Goal: Information Seeking & Learning: Learn about a topic

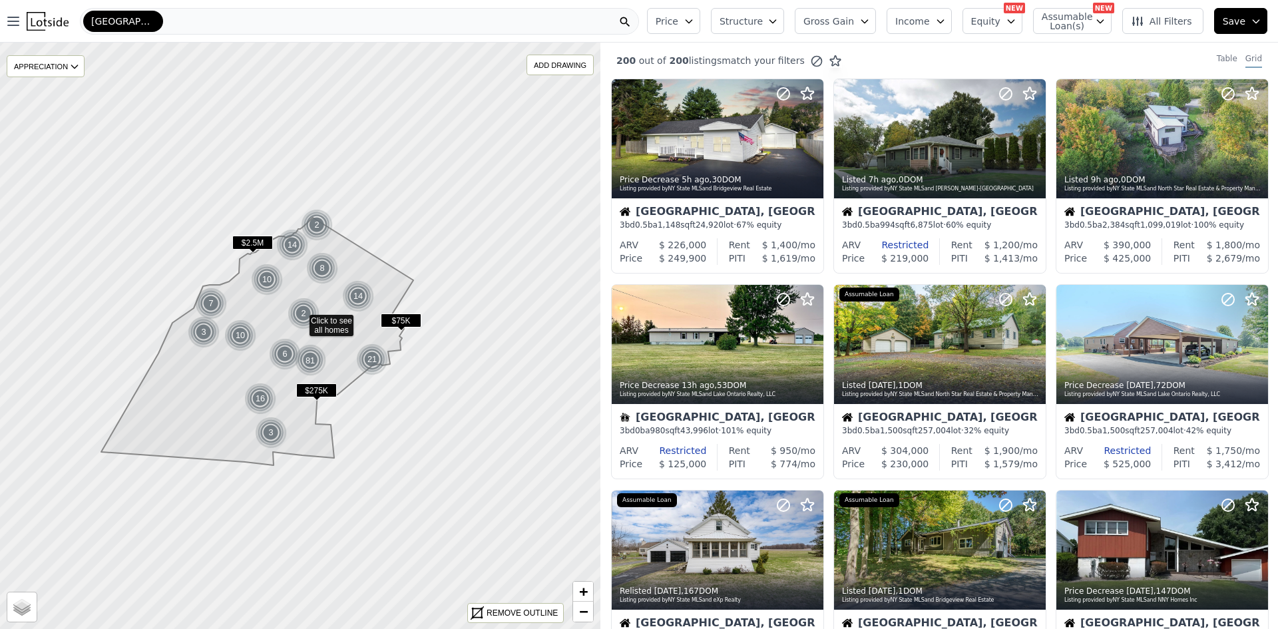
click at [142, 21] on span "Watertown-Fort Drum" at bounding box center [123, 21] width 64 height 13
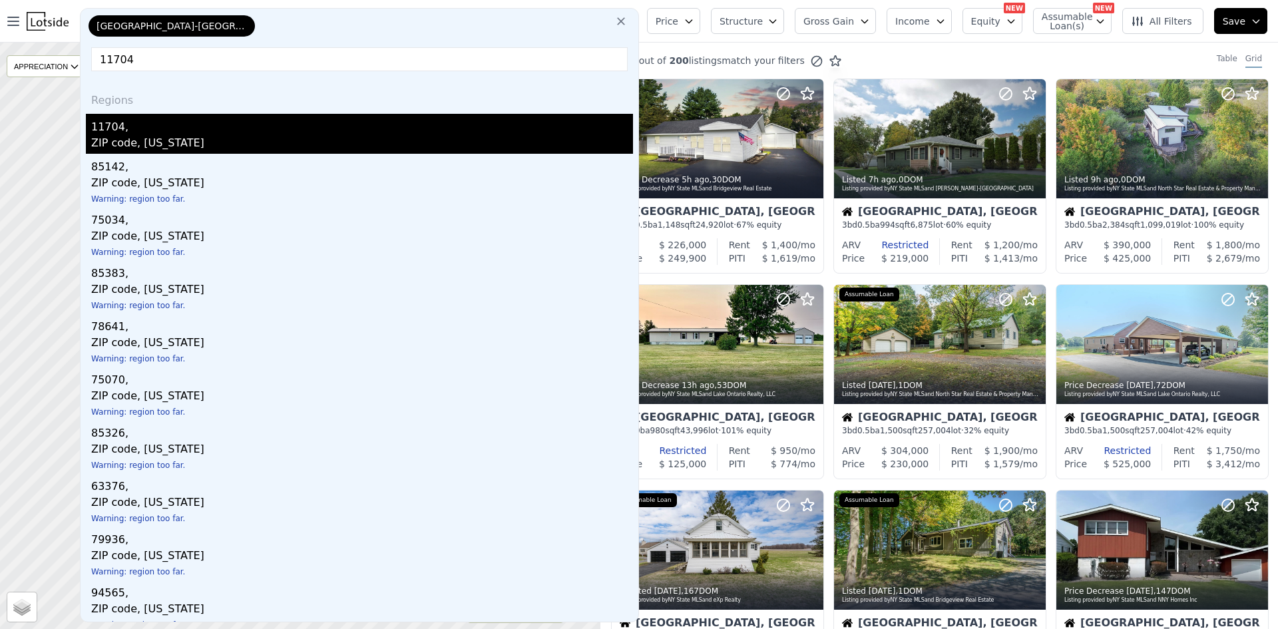
type input "11704"
click at [120, 136] on div "ZIP code, New York" at bounding box center [362, 144] width 542 height 19
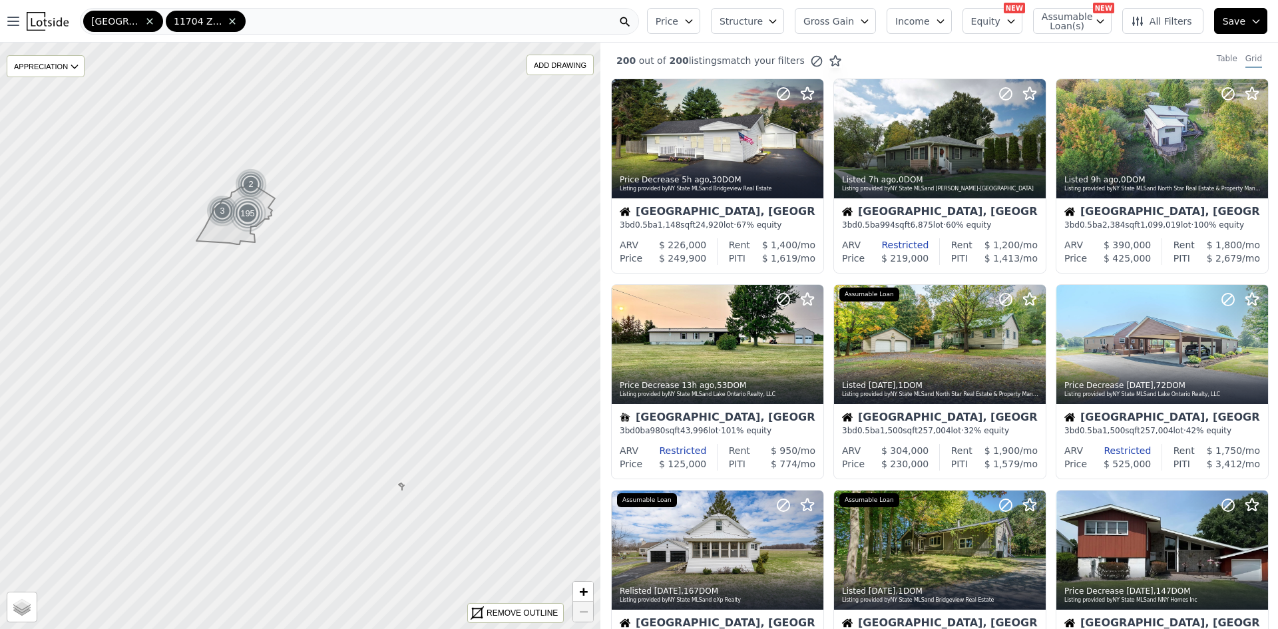
click at [148, 20] on icon at bounding box center [149, 21] width 6 height 6
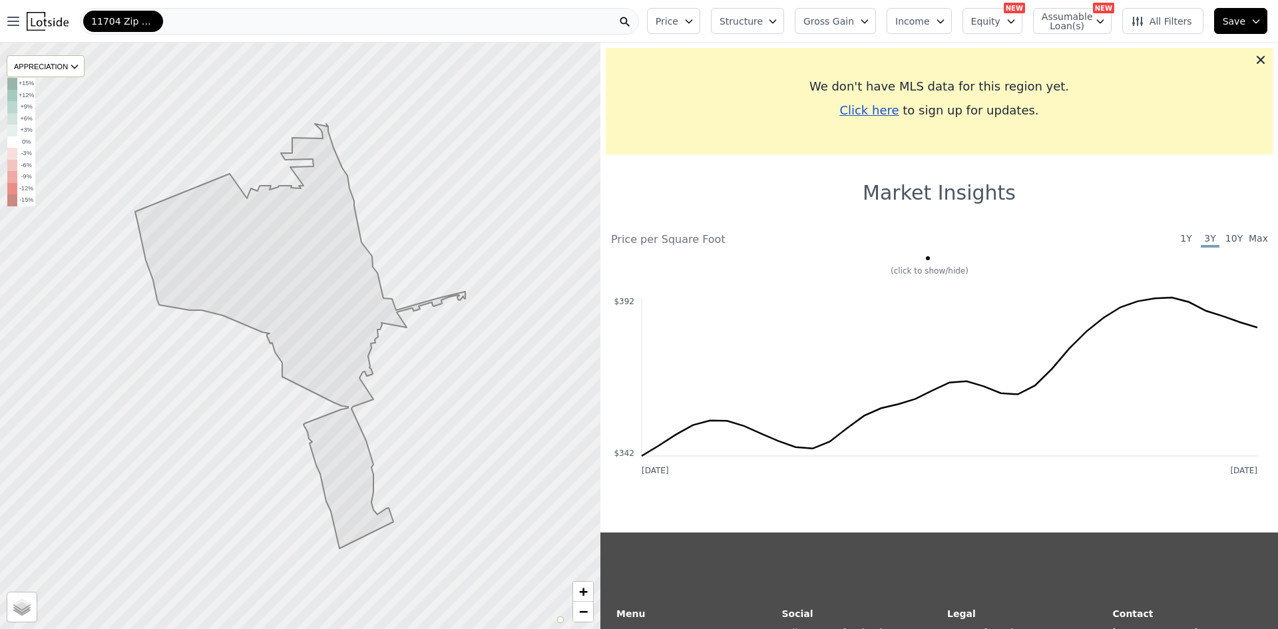
click at [234, 39] on nav "Open main menu 11704 Zip Code" at bounding box center [320, 21] width 641 height 43
click at [243, 25] on div "11704 Zip Code" at bounding box center [359, 21] width 559 height 27
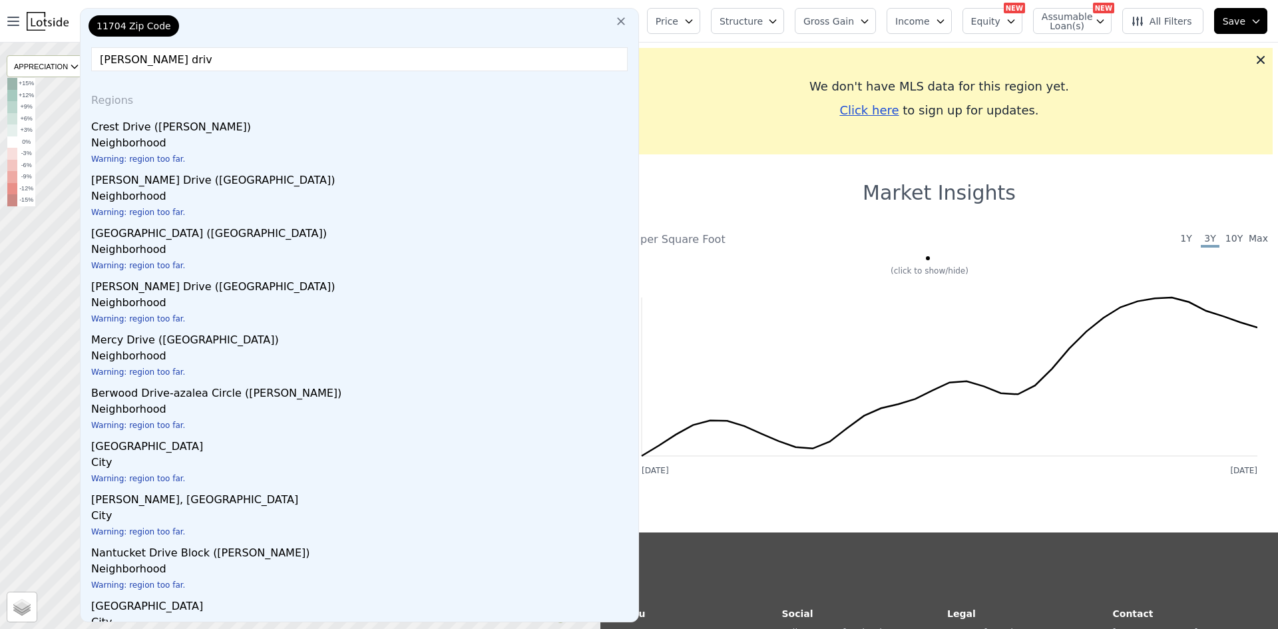
type input "farber drive"
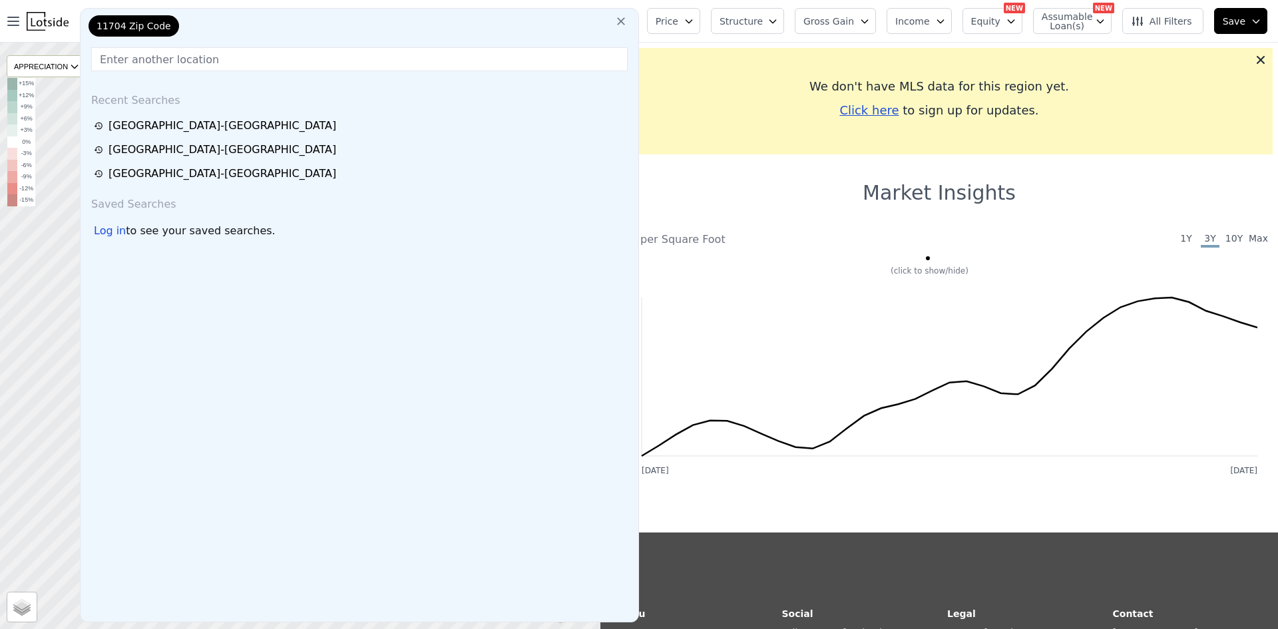
click at [627, 19] on icon at bounding box center [620, 21] width 13 height 13
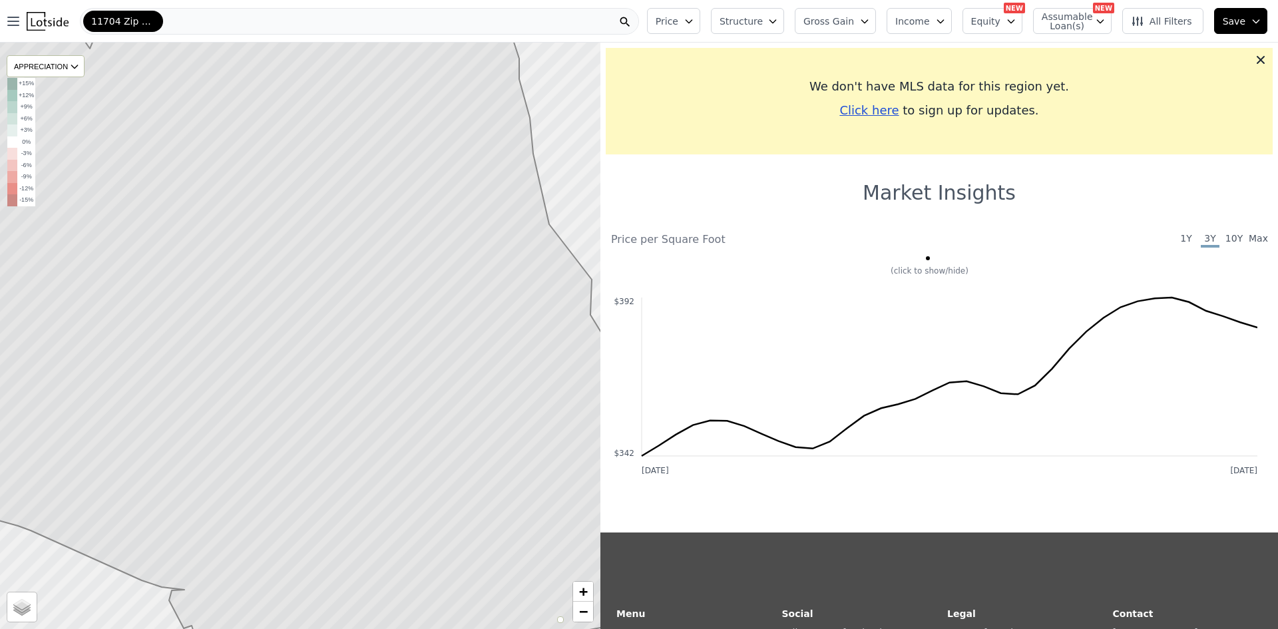
drag, startPoint x: 378, startPoint y: 277, endPoint x: 423, endPoint y: 267, distance: 46.2
click at [423, 267] on icon at bounding box center [345, 326] width 723 height 706
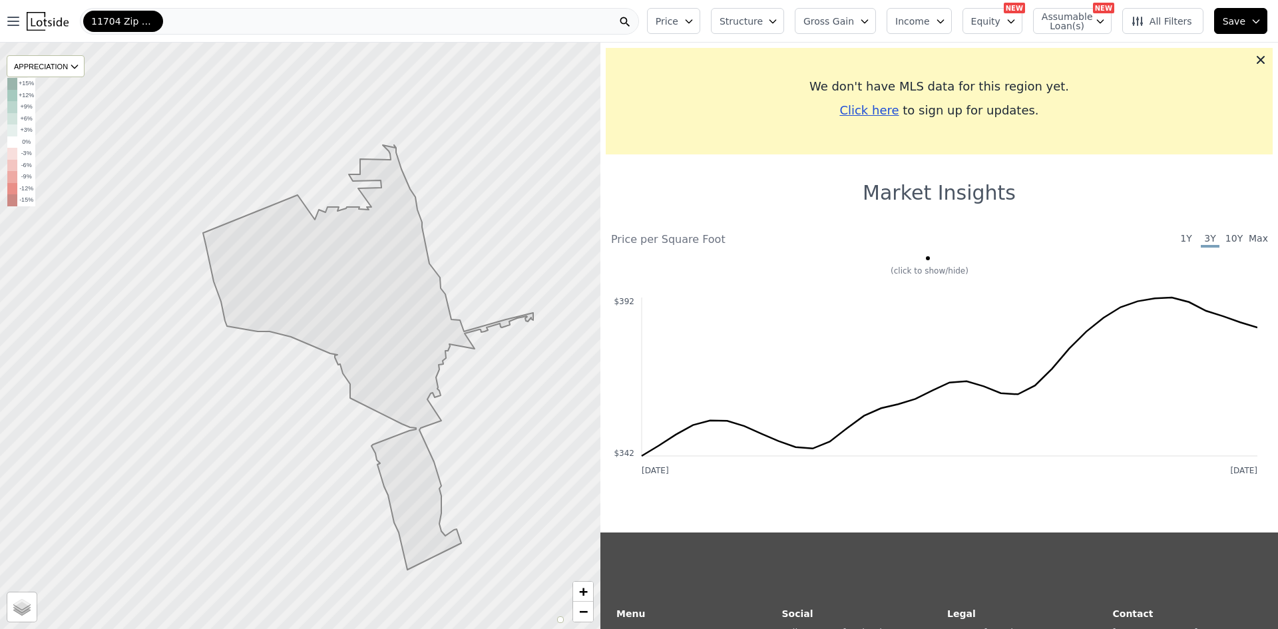
drag, startPoint x: 417, startPoint y: 248, endPoint x: 383, endPoint y: 254, distance: 34.6
click at [384, 254] on icon at bounding box center [368, 357] width 330 height 425
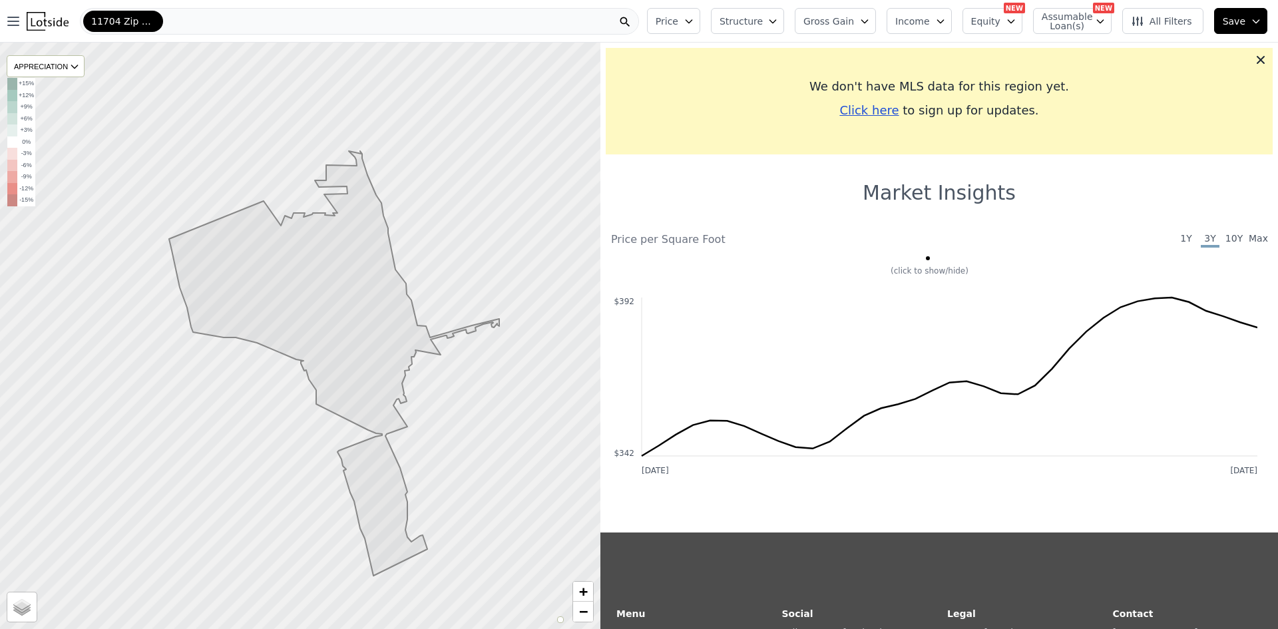
click at [348, 275] on icon at bounding box center [334, 363] width 330 height 425
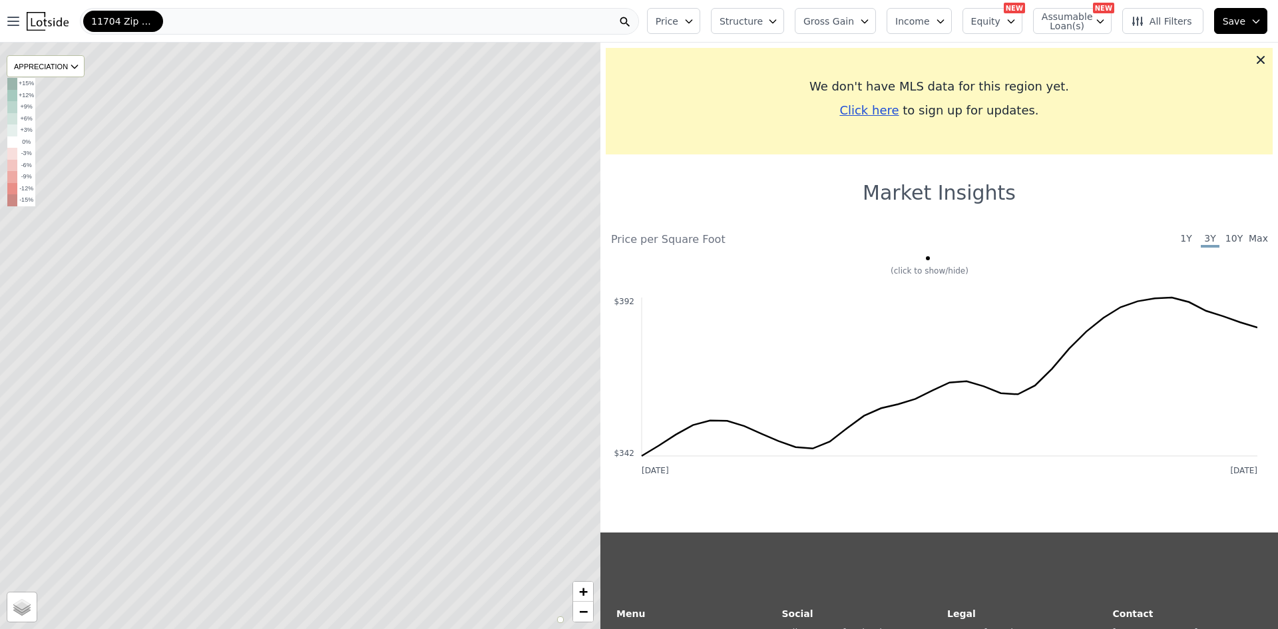
click at [407, 262] on icon at bounding box center [300, 336] width 723 height 706
click at [371, 262] on icon at bounding box center [300, 336] width 723 height 706
click at [372, 230] on icon at bounding box center [300, 336] width 723 height 706
click at [67, 57] on div "APPRECIATION" at bounding box center [46, 66] width 78 height 22
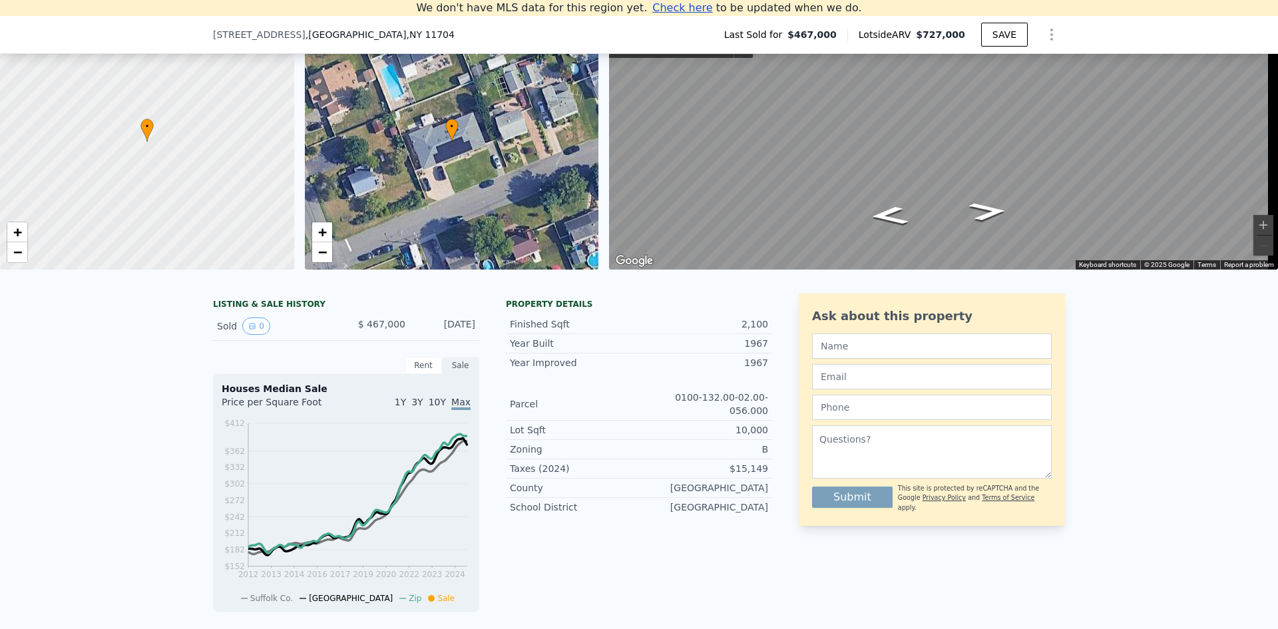
scroll to position [251, 0]
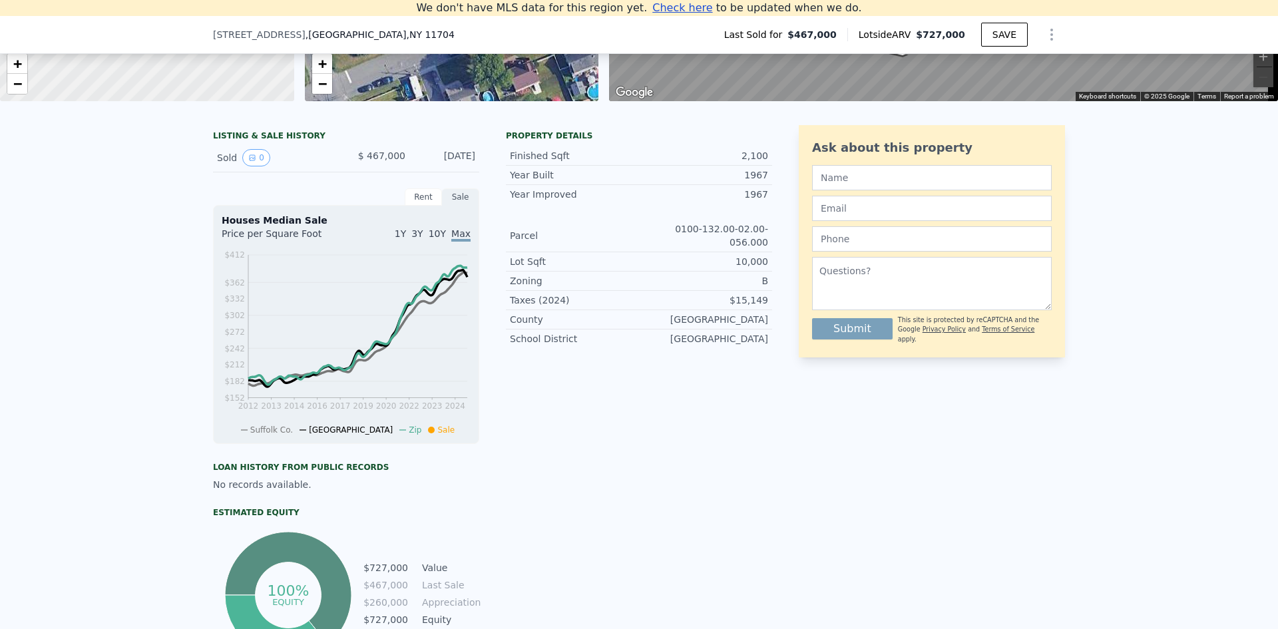
click at [421, 206] on div "Rent" at bounding box center [423, 196] width 37 height 17
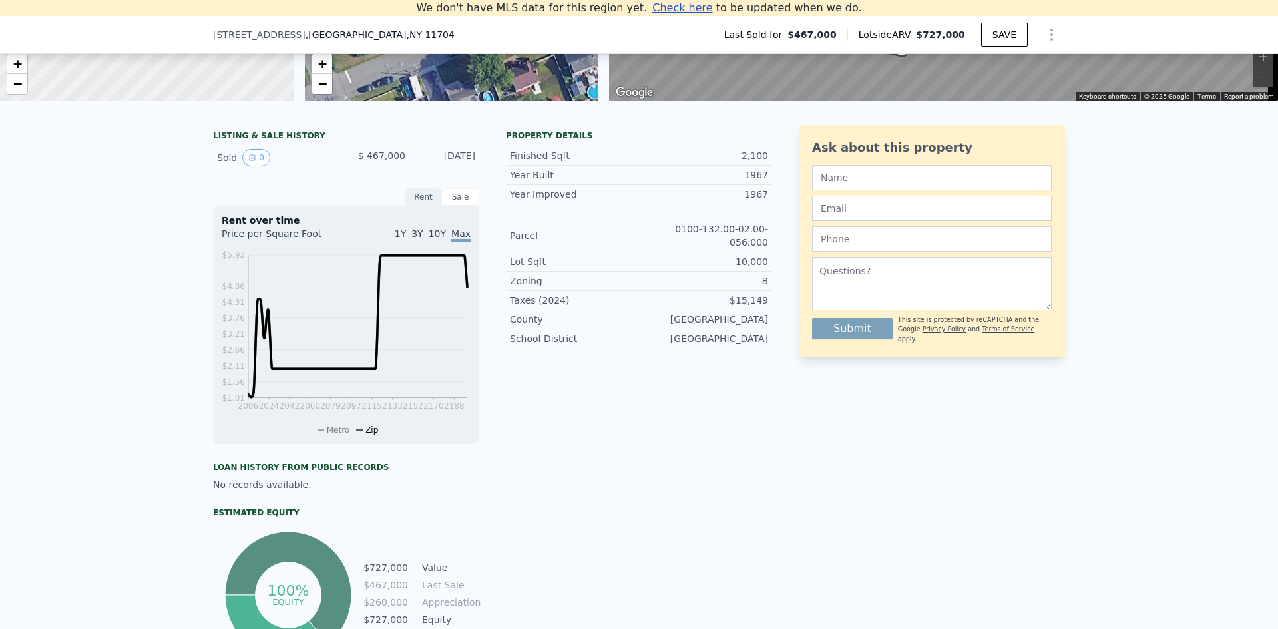
click at [454, 206] on div "Sale" at bounding box center [460, 196] width 37 height 17
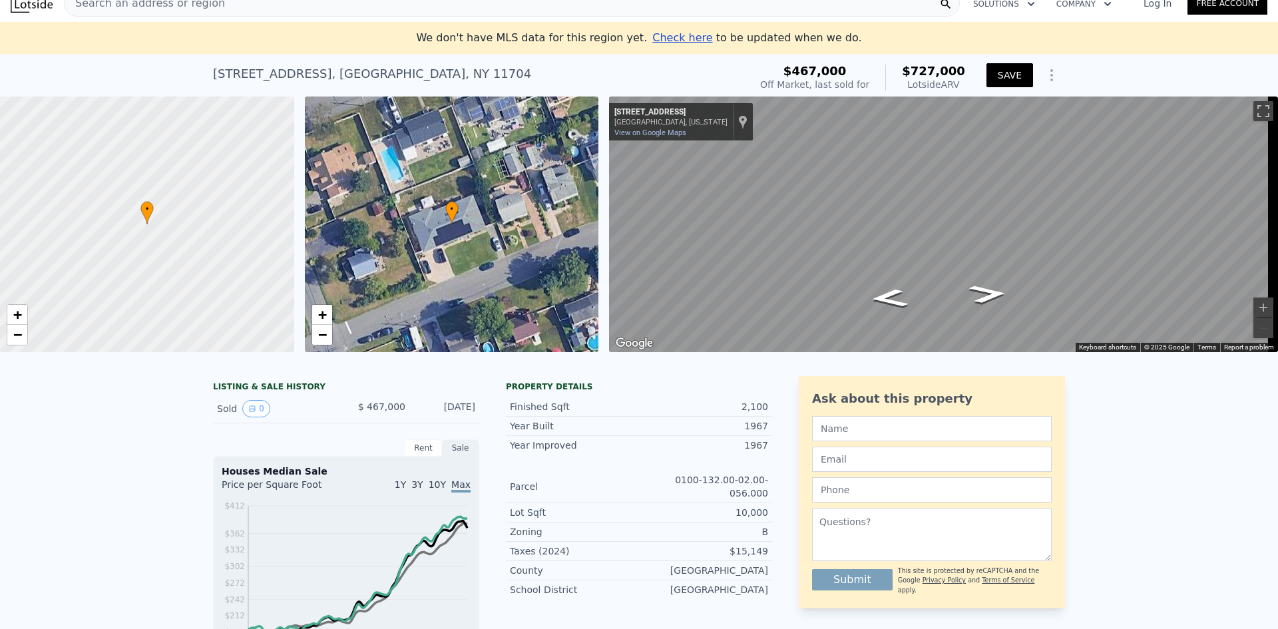
scroll to position [0, 0]
